Goal: Task Accomplishment & Management: Manage account settings

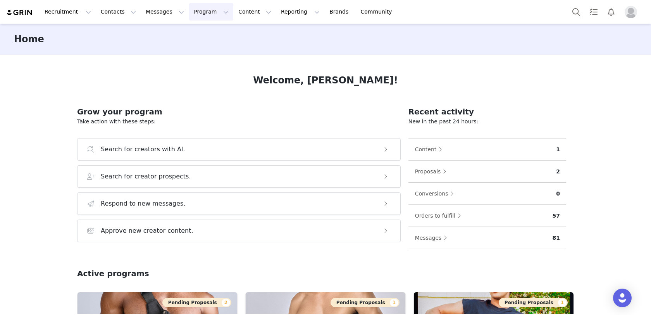
click at [193, 12] on button "Program Program" at bounding box center [211, 11] width 44 height 17
click at [196, 31] on p "Activations" at bounding box center [198, 34] width 30 height 8
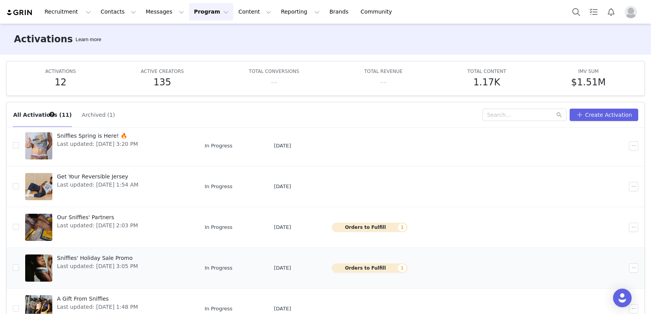
scroll to position [40, 0]
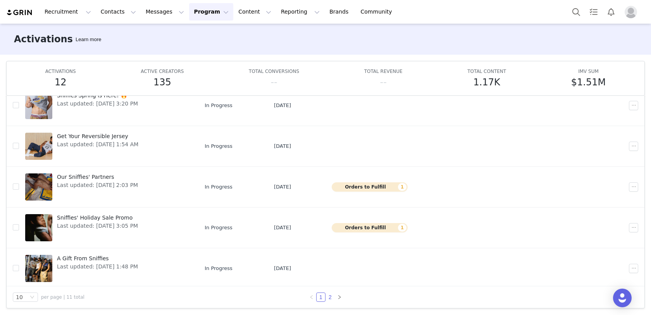
click at [329, 296] on link "2" at bounding box center [330, 297] width 9 height 9
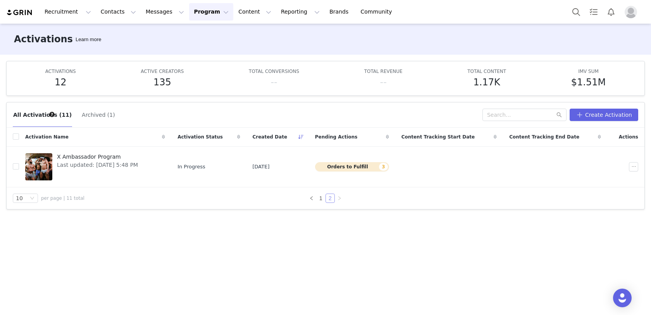
scroll to position [0, 0]
click at [96, 158] on span "X Ambassador Program" at bounding box center [97, 157] width 81 height 8
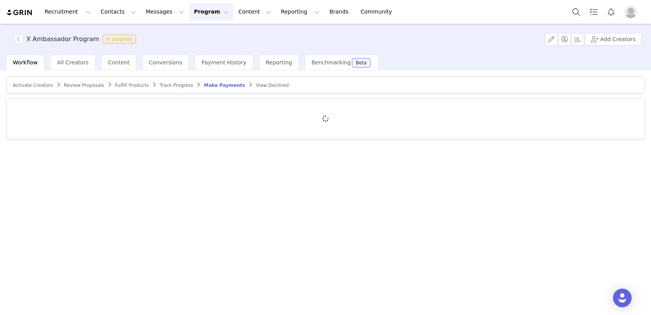
click at [43, 88] on article "Activate Creators Review Proposals Fulfill Products Track Progress Make Payment…" at bounding box center [325, 84] width 639 height 17
click at [41, 83] on span "Activate Creators" at bounding box center [33, 85] width 40 height 5
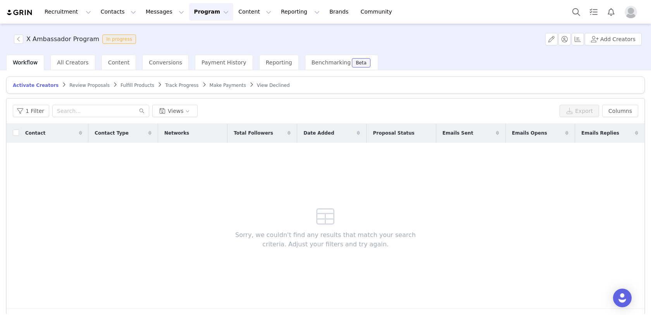
click at [87, 83] on span "Review Proposals" at bounding box center [89, 85] width 40 height 5
click at [129, 80] on article "Activate Creators Review Proposals Fulfill Products Track Progress Make Payment…" at bounding box center [325, 84] width 639 height 17
click at [181, 85] on span "Track Progress" at bounding box center [182, 85] width 33 height 5
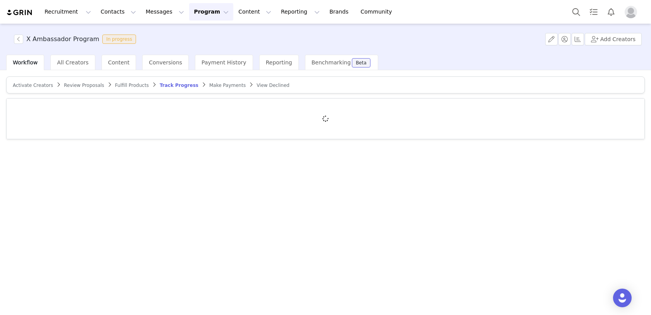
click at [223, 85] on span "Make Payments" at bounding box center [227, 85] width 36 height 5
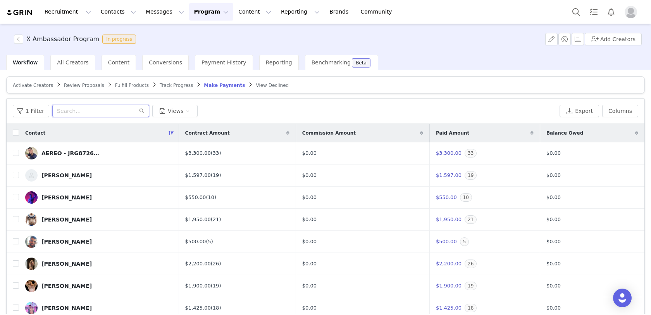
click at [83, 111] on input "text" at bounding box center [100, 111] width 97 height 12
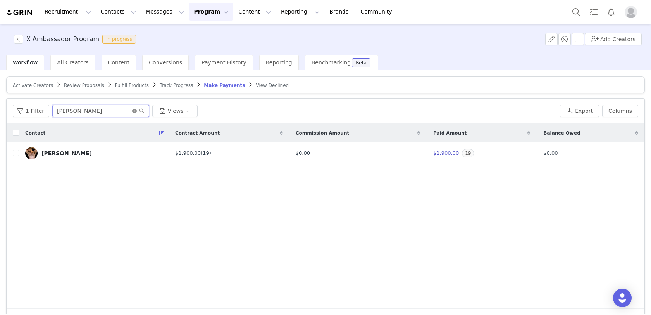
type input "[PERSON_NAME]"
click at [132, 111] on icon "icon: close-circle" at bounding box center [134, 111] width 5 height 5
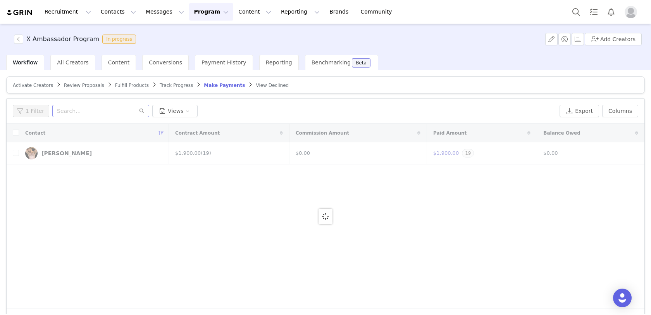
click at [203, 11] on button "Program Program" at bounding box center [211, 11] width 44 height 17
click at [199, 30] on p "Activations" at bounding box center [198, 34] width 30 height 8
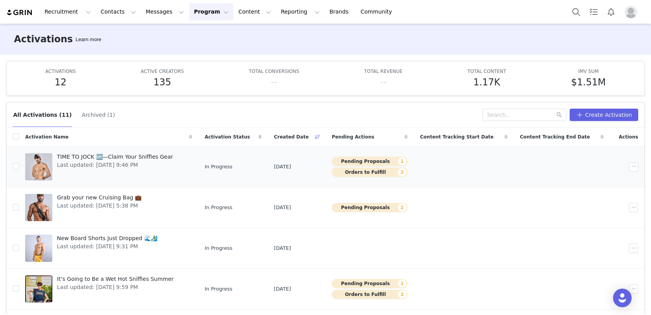
click at [132, 161] on span "Last updated: [DATE] 9:46 PM" at bounding box center [115, 165] width 116 height 8
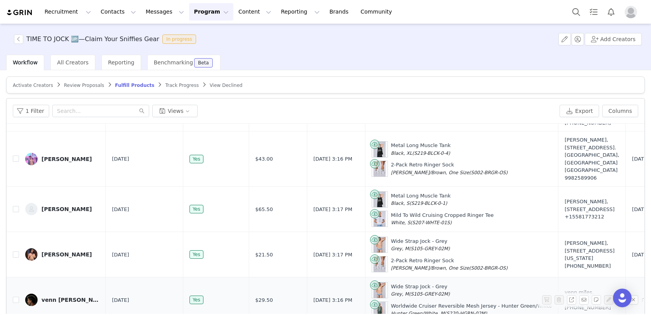
scroll to position [36, 0]
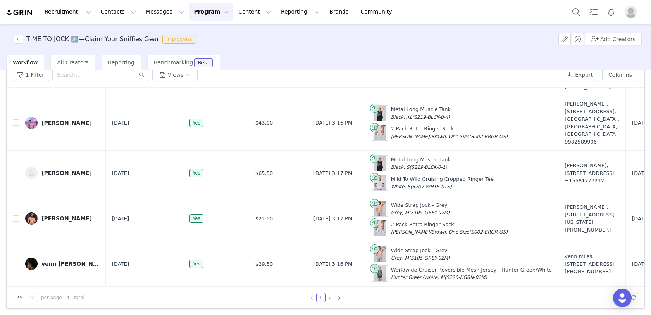
click at [330, 297] on link "2" at bounding box center [330, 297] width 9 height 9
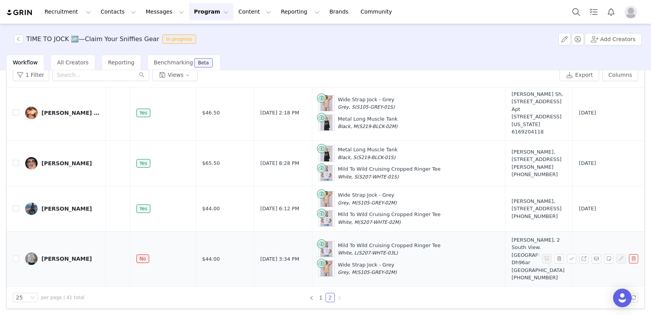
scroll to position [764, 0]
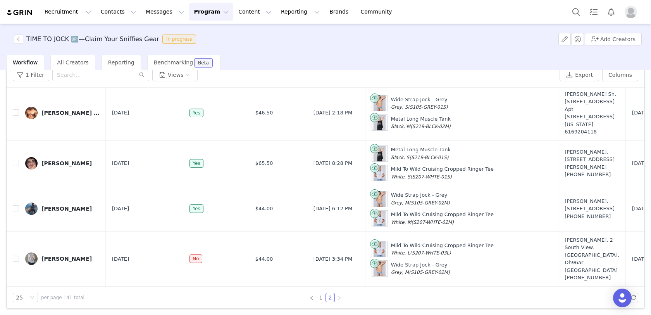
click at [199, 16] on button "Program Program" at bounding box center [211, 11] width 44 height 17
click at [199, 35] on p "Activations" at bounding box center [198, 34] width 30 height 8
